Goal: Find specific page/section: Find specific page/section

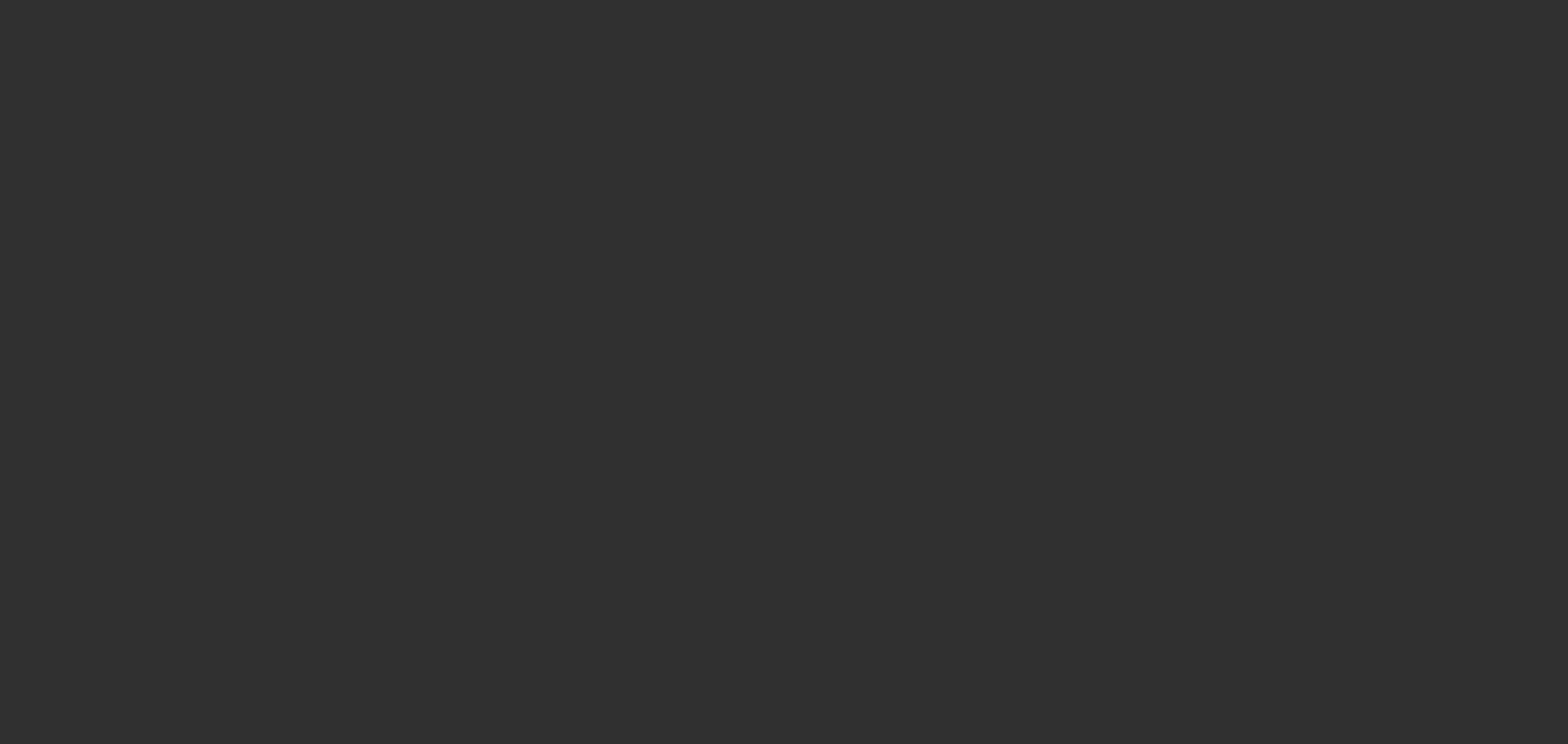
select select "10"
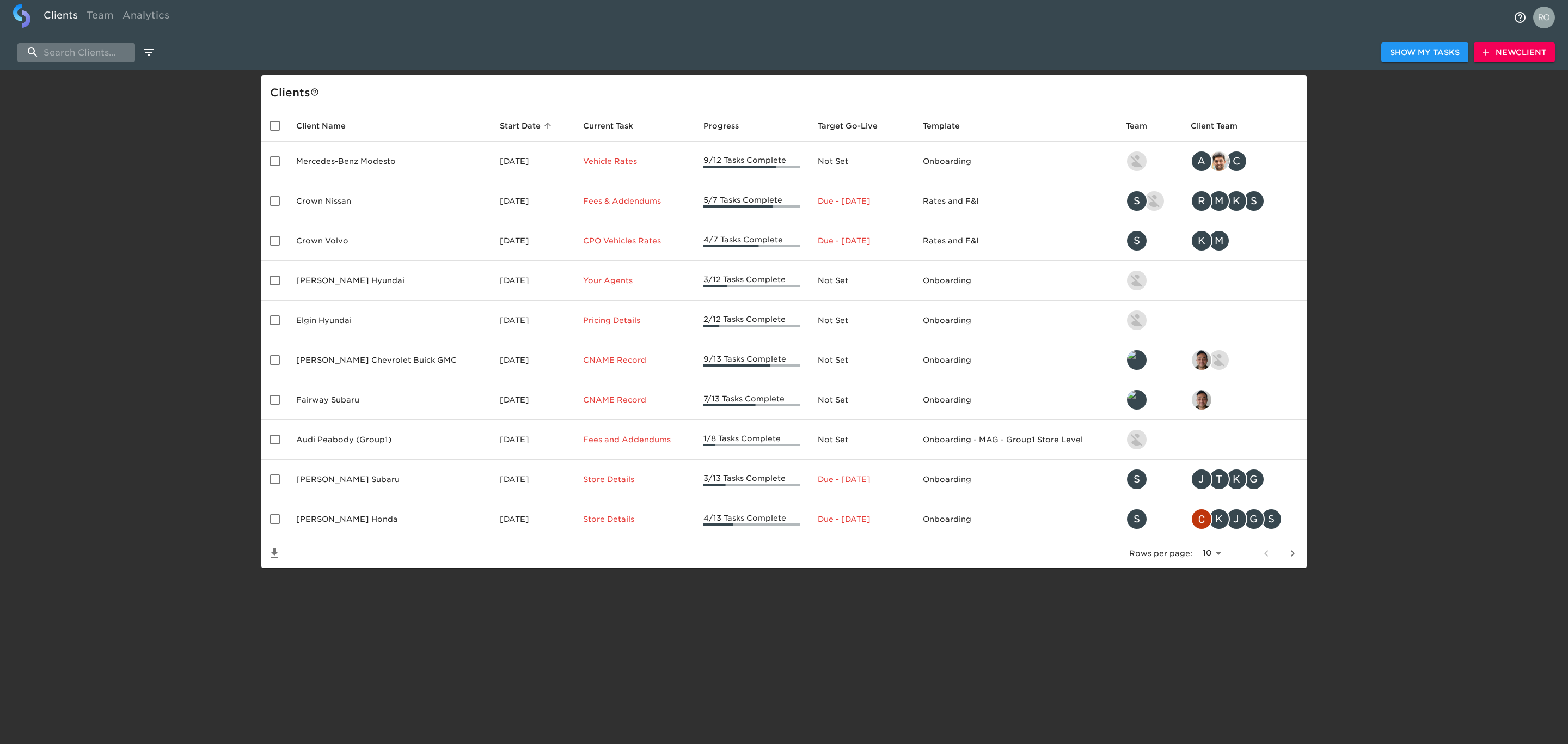
click at [107, 46] on input "search" at bounding box center [76, 52] width 118 height 19
type input "[PERSON_NAME]"
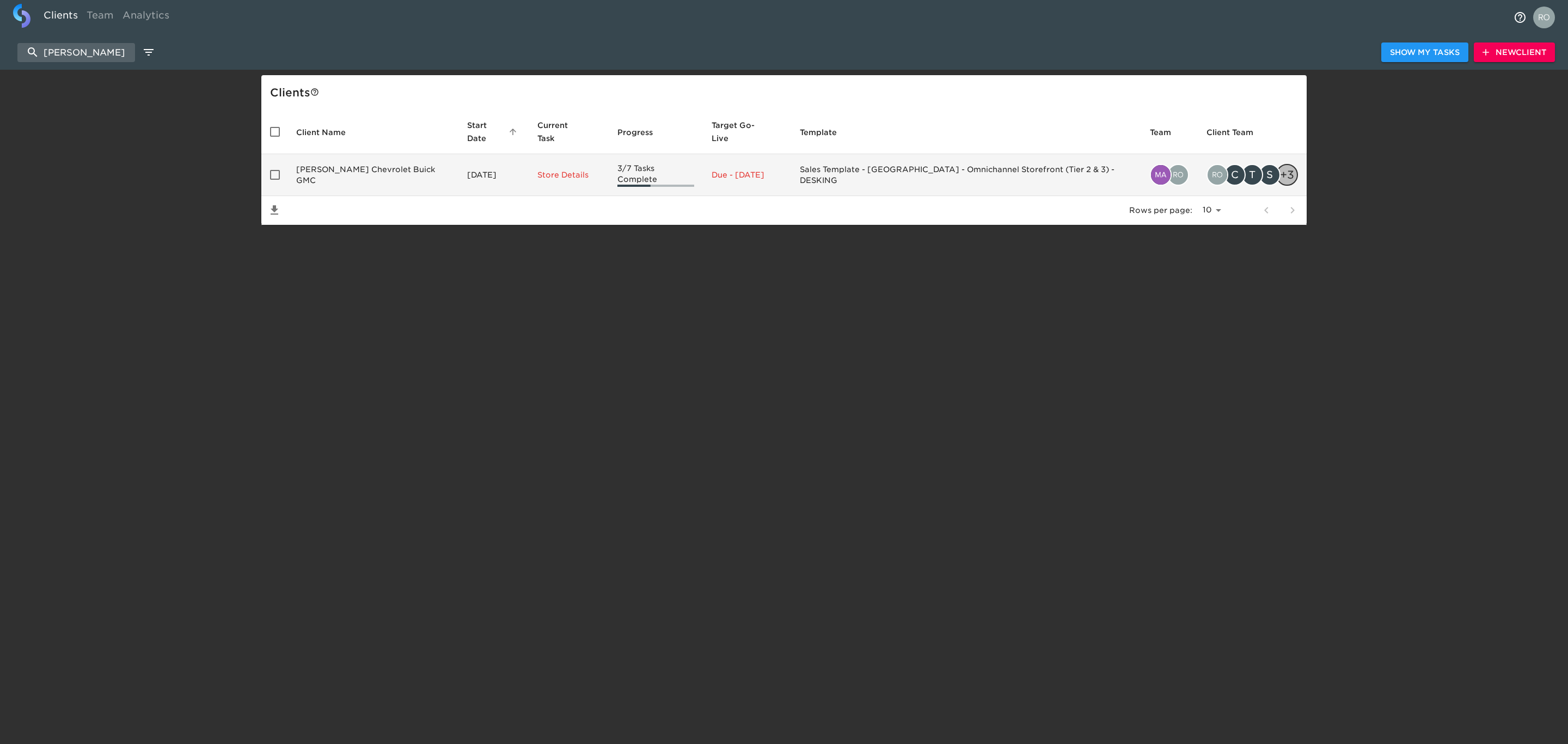
click at [388, 157] on td "[PERSON_NAME] Chevrolet Buick GMC" at bounding box center [373, 175] width 171 height 42
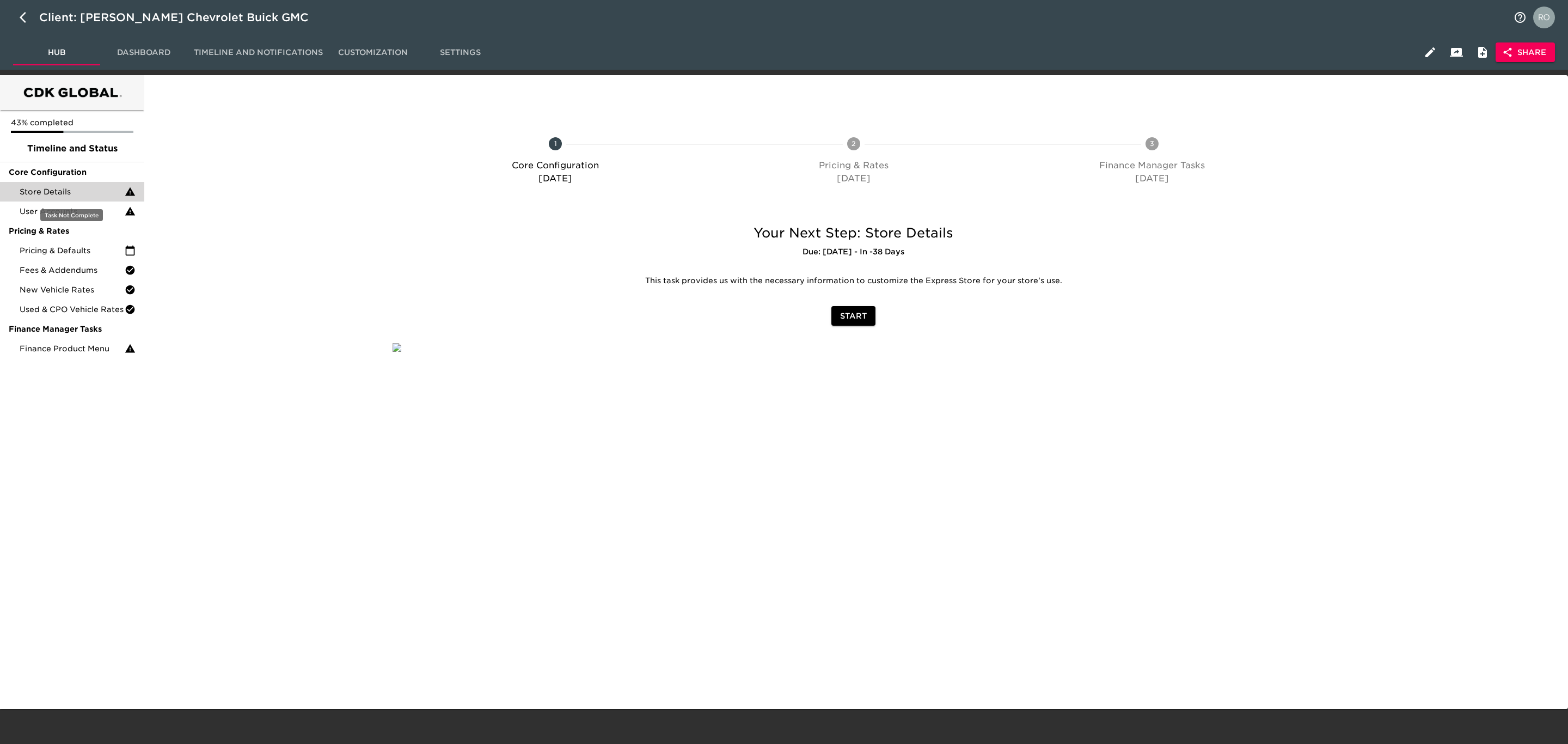
click at [80, 187] on span "Store Details" at bounding box center [72, 192] width 105 height 11
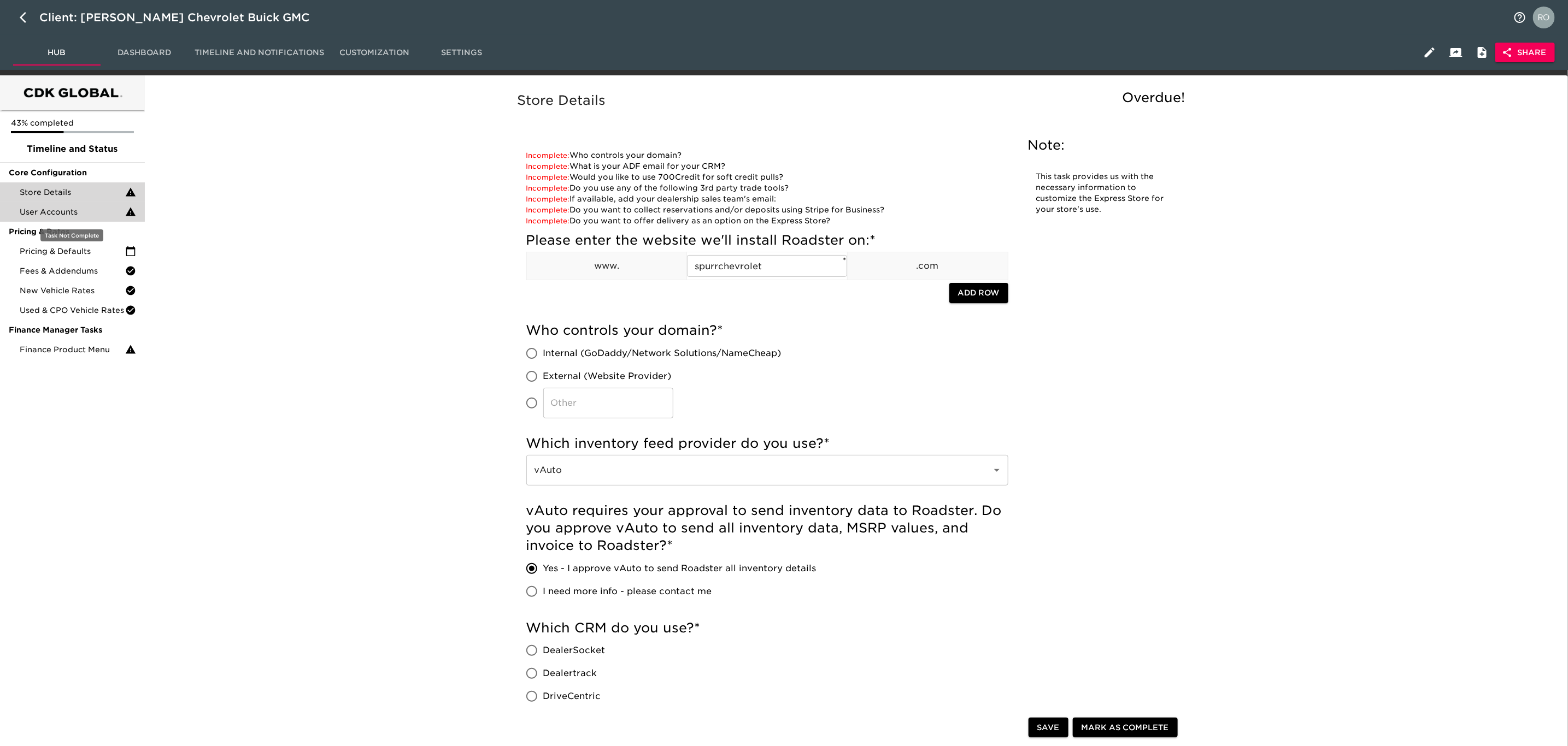
click at [89, 216] on span "User Accounts" at bounding box center [72, 212] width 105 height 11
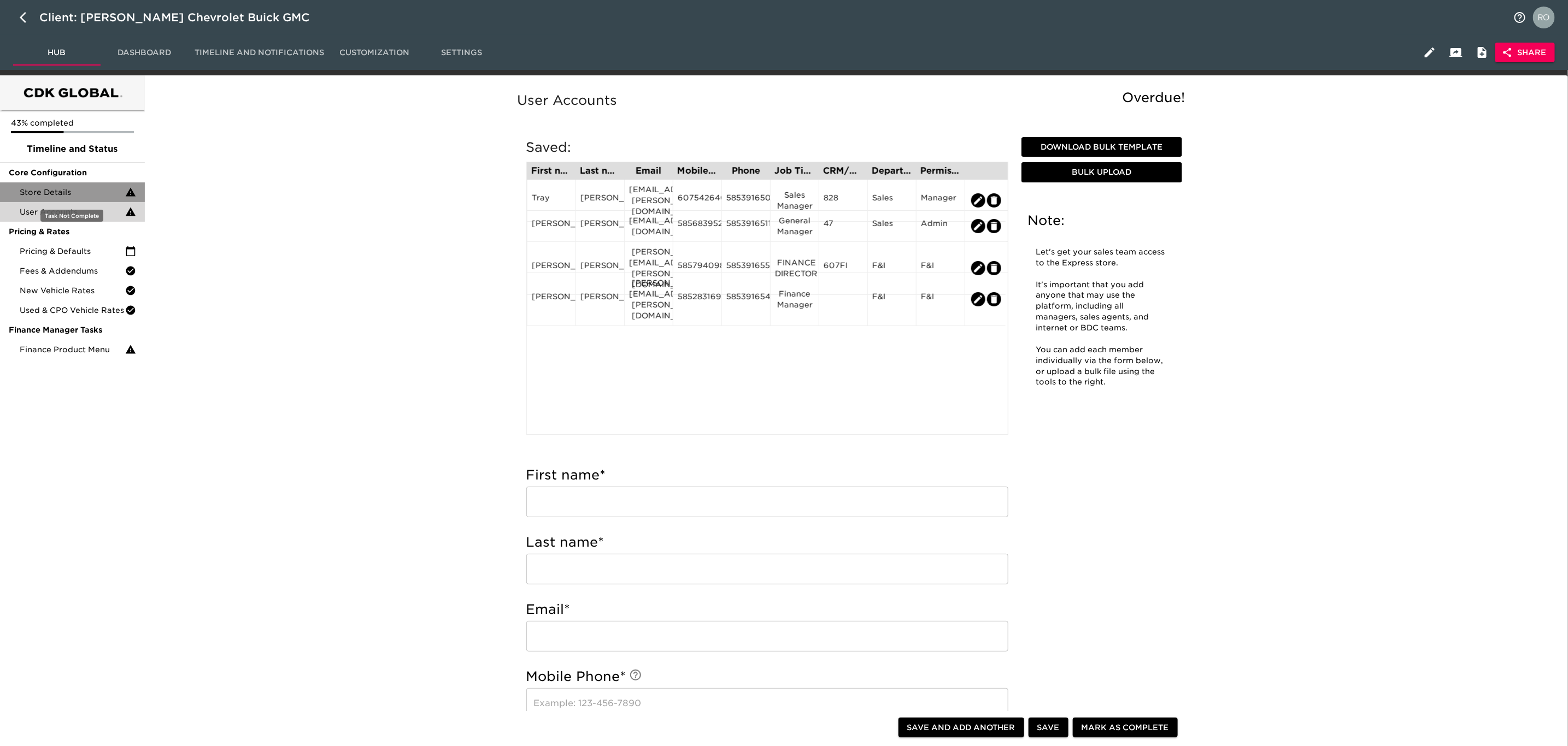
click at [109, 188] on span "Store Details" at bounding box center [72, 192] width 105 height 11
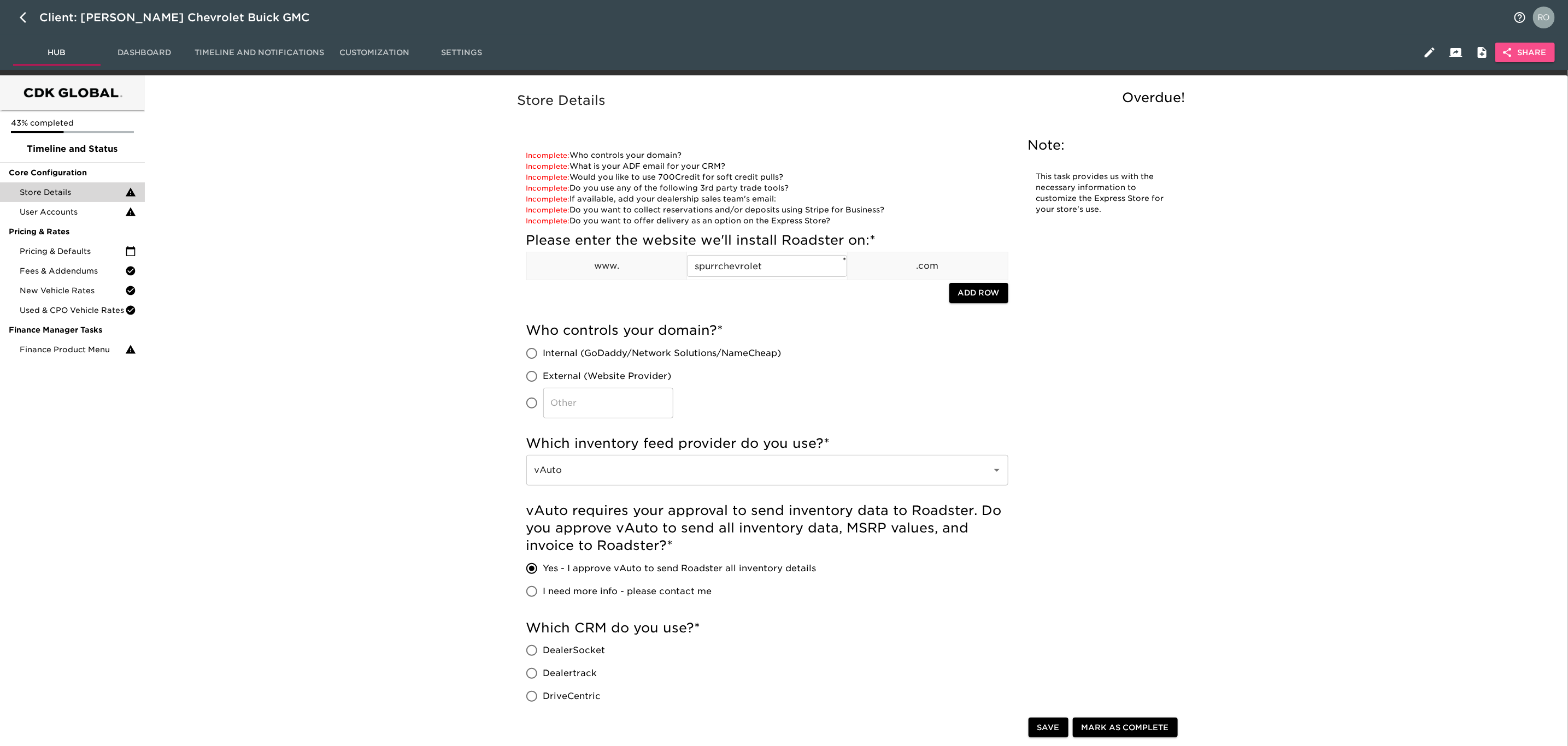
click at [1520, 53] on span "Share" at bounding box center [1525, 53] width 42 height 14
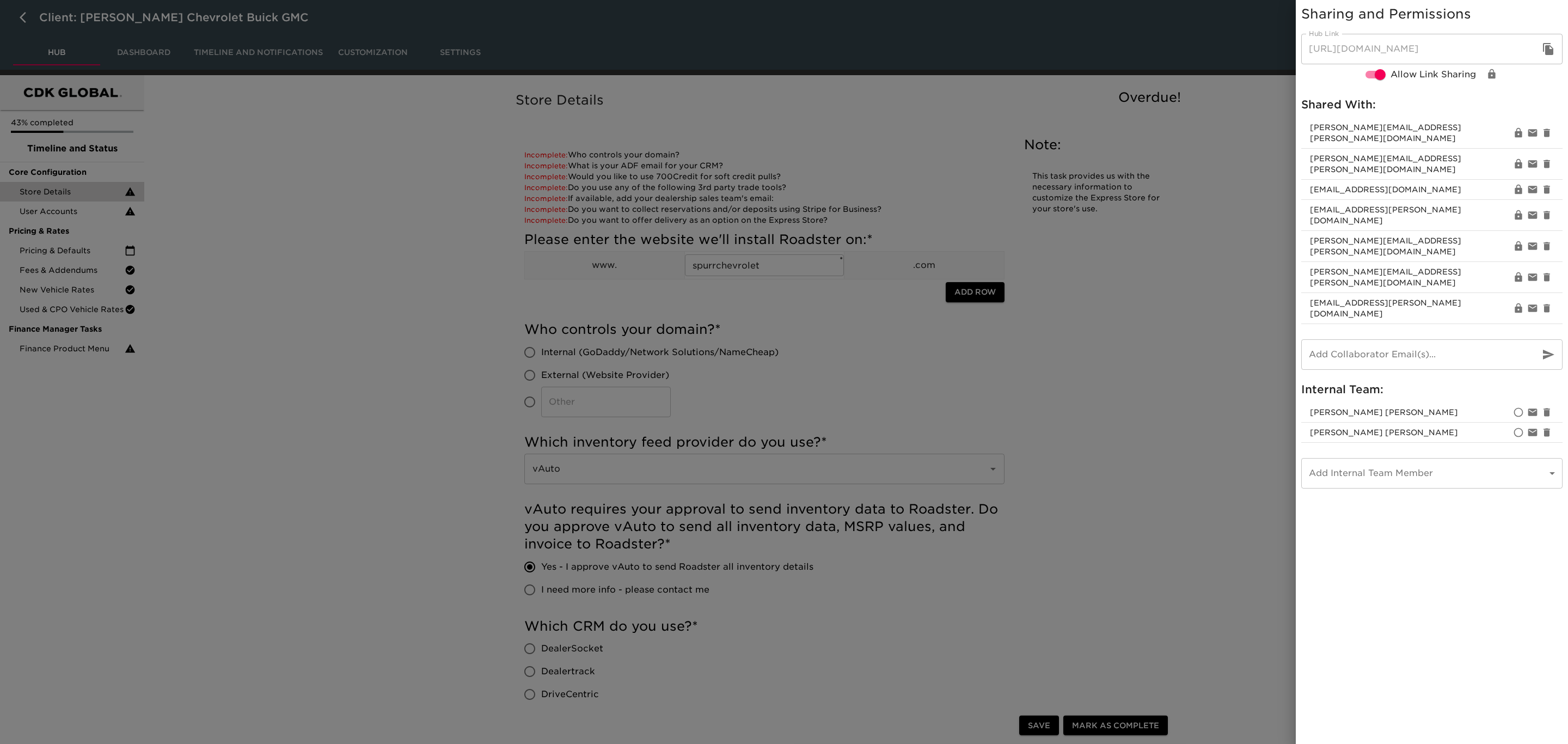
click at [1269, 195] on div at bounding box center [784, 372] width 1568 height 744
